Goal: Task Accomplishment & Management: Use online tool/utility

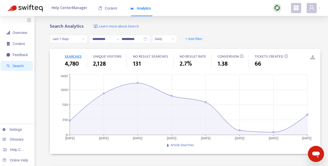
click at [251, 28] on div "Search Analytics Learn more about Search" at bounding box center [185, 27] width 271 height 6
click at [21, 34] on span "Overview" at bounding box center [20, 33] width 15 height 4
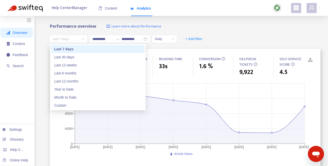
click at [83, 39] on span "Last 7 days" at bounding box center [69, 39] width 32 height 8
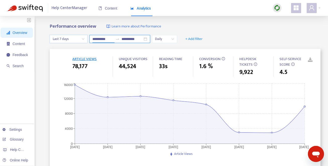
click at [113, 37] on input "**********" at bounding box center [102, 39] width 21 height 6
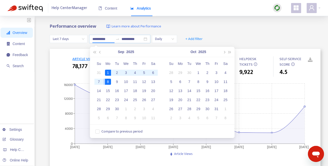
type input "**********"
drag, startPoint x: 100, startPoint y: 80, endPoint x: 109, endPoint y: 75, distance: 10.1
click at [109, 75] on tbody "31 1 2 3 4 5 6 7 8 9 10 11 12 13 14 15 16 17 18 19 20 21 22 23 24 25 26 27 28 2…" at bounding box center [125, 95] width 63 height 54
click at [108, 72] on div "1" at bounding box center [108, 73] width 6 height 6
type input "**********"
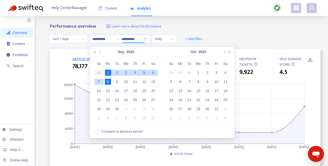
click at [99, 81] on div "7" at bounding box center [99, 82] width 6 height 6
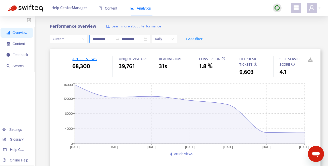
click at [147, 40] on div "**********" at bounding box center [119, 39] width 61 height 8
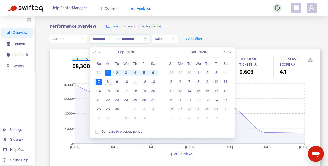
click at [244, 27] on div "Performance overview Learn more about Performance" at bounding box center [185, 27] width 271 height 6
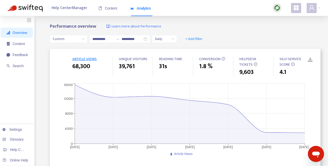
click at [310, 59] on link at bounding box center [307, 60] width 8 height 8
click at [197, 37] on span "+ Add filter" at bounding box center [193, 39] width 17 height 6
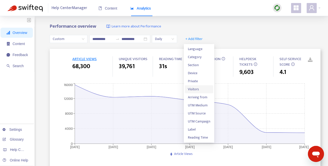
click at [199, 91] on span "Visitors" at bounding box center [199, 89] width 22 height 6
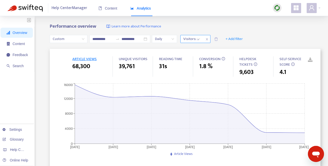
click at [201, 39] on div "Visitors: All" at bounding box center [192, 39] width 22 height 8
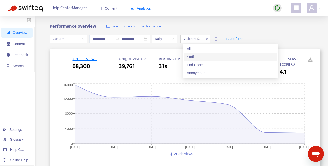
click at [200, 54] on div "Staff" at bounding box center [230, 57] width 93 height 8
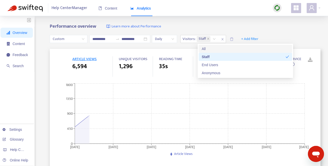
click at [235, 21] on div "**********" at bounding box center [164, 166] width 328 height 301
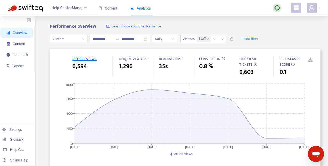
click at [310, 59] on link at bounding box center [307, 60] width 8 height 8
click at [224, 39] on icon "close" at bounding box center [222, 39] width 3 height 3
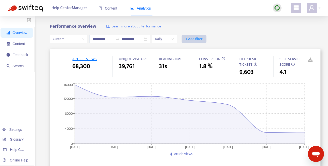
click at [202, 37] on span "+ Add filter" at bounding box center [193, 39] width 17 height 6
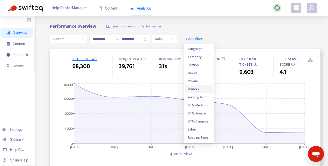
click at [202, 88] on span "Visitors" at bounding box center [199, 89] width 22 height 6
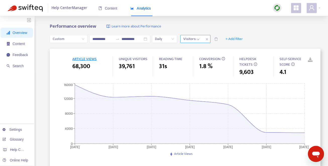
click at [201, 40] on div "Visitors: All" at bounding box center [192, 39] width 22 height 8
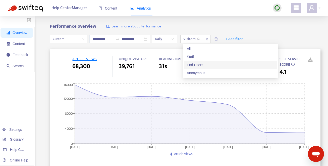
click at [204, 63] on div "End Users" at bounding box center [230, 65] width 87 height 6
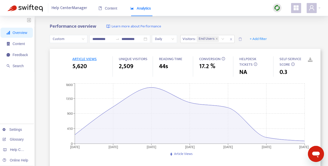
click at [229, 25] on div "Performance overview Learn more about Performance" at bounding box center [185, 27] width 271 height 6
click at [310, 60] on link at bounding box center [307, 60] width 8 height 8
click at [232, 38] on icon "close" at bounding box center [231, 39] width 3 height 3
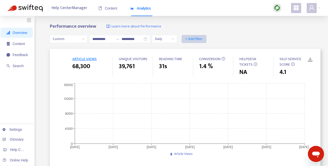
click at [196, 37] on span "+ Add filter" at bounding box center [193, 39] width 17 height 6
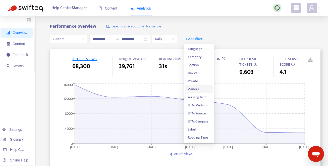
click at [199, 88] on span "Visitors" at bounding box center [199, 89] width 22 height 6
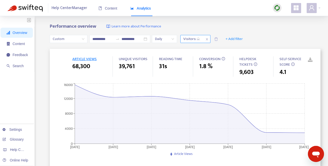
click at [202, 38] on div "Visitors: All" at bounding box center [192, 39] width 22 height 8
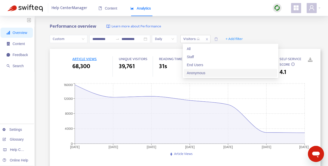
click at [206, 71] on div "Anonymous" at bounding box center [230, 73] width 87 height 6
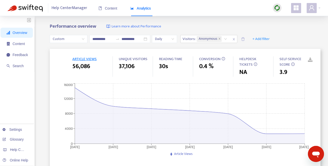
click at [227, 17] on div "**********" at bounding box center [164, 166] width 328 height 301
click at [310, 61] on link at bounding box center [307, 60] width 8 height 8
click at [235, 38] on icon "close" at bounding box center [233, 39] width 3 height 3
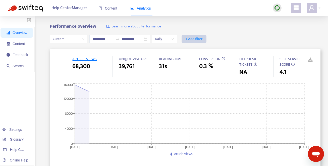
click at [198, 38] on span "+ Add filter" at bounding box center [193, 39] width 17 height 6
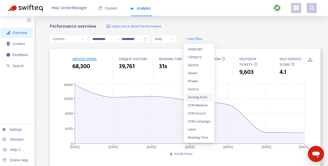
click at [203, 97] on span "Arriving from" at bounding box center [199, 97] width 22 height 6
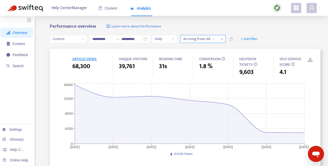
click at [217, 39] on div "Arriving from: All" at bounding box center [199, 39] width 37 height 8
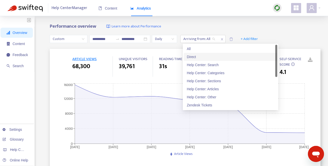
click at [214, 58] on div "Direct" at bounding box center [230, 57] width 87 height 6
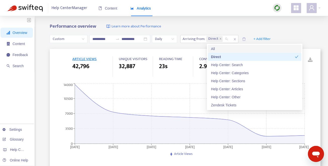
click at [238, 22] on div "**********" at bounding box center [164, 166] width 328 height 301
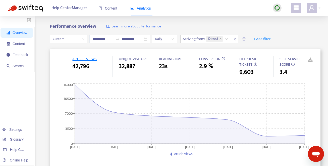
click at [310, 60] on link at bounding box center [307, 60] width 8 height 8
click at [20, 57] on span "Feedback" at bounding box center [17, 55] width 21 height 10
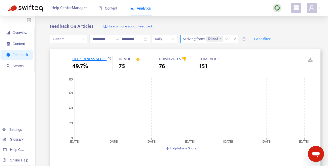
click at [236, 38] on icon "close" at bounding box center [234, 39] width 3 height 3
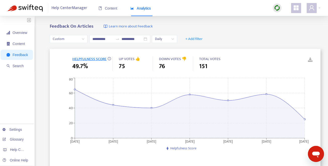
click at [310, 61] on link at bounding box center [307, 60] width 8 height 8
click at [16, 65] on span "Search" at bounding box center [18, 66] width 11 height 4
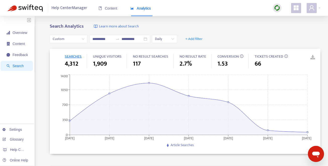
click at [313, 56] on link at bounding box center [309, 58] width 8 height 8
click at [199, 39] on span "+ Add filter" at bounding box center [193, 39] width 17 height 6
click at [201, 65] on span "Visitors" at bounding box center [198, 65] width 20 height 6
click at [214, 39] on div "Visitors: All" at bounding box center [199, 39] width 37 height 8
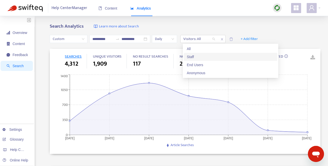
click at [197, 58] on div "Staff" at bounding box center [230, 57] width 87 height 6
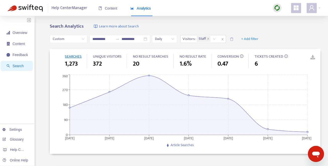
click at [312, 57] on link at bounding box center [309, 58] width 8 height 8
click at [224, 39] on icon "close" at bounding box center [222, 39] width 3 height 3
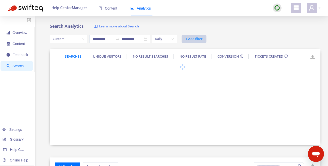
click at [198, 38] on span "+ Add filter" at bounding box center [193, 39] width 17 height 6
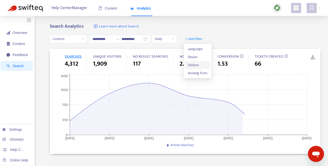
click at [201, 63] on span "Visitors" at bounding box center [198, 65] width 20 height 6
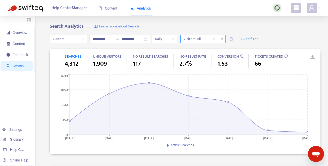
click at [216, 38] on div "Visitors: All" at bounding box center [199, 39] width 37 height 8
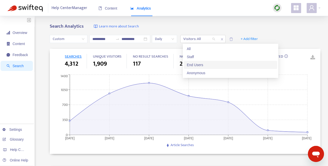
click at [204, 66] on div "End Users" at bounding box center [230, 65] width 87 height 6
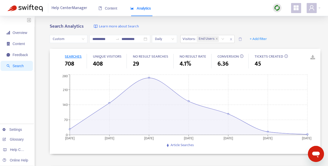
click at [313, 58] on link at bounding box center [309, 58] width 8 height 8
click at [232, 39] on icon "close" at bounding box center [231, 39] width 2 height 2
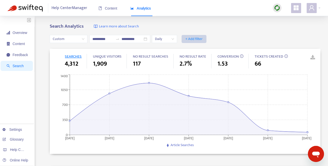
click at [199, 38] on span "+ Add filter" at bounding box center [193, 39] width 17 height 6
click at [199, 65] on span "Visitors" at bounding box center [198, 65] width 20 height 6
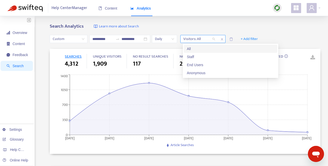
click at [216, 39] on div "Visitors: All" at bounding box center [199, 39] width 37 height 8
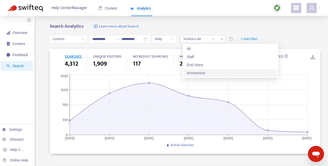
click at [217, 71] on div "Anonymous" at bounding box center [230, 73] width 87 height 6
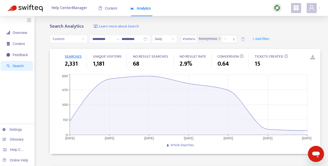
click at [216, 27] on div "Search Analytics Learn more about Search" at bounding box center [185, 27] width 271 height 6
click at [312, 57] on link at bounding box center [309, 58] width 8 height 8
